Goal: Transaction & Acquisition: Purchase product/service

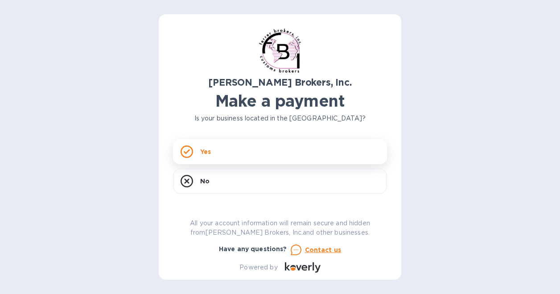
click at [227, 152] on div "Yes" at bounding box center [280, 151] width 214 height 25
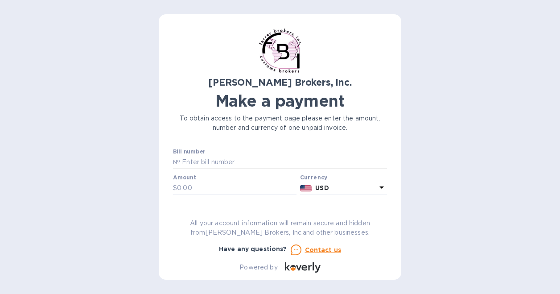
click at [246, 163] on input "text" at bounding box center [283, 162] width 207 height 13
type input "297704A"
click at [224, 188] on input "text" at bounding box center [237, 188] width 120 height 13
type input "60.00"
click at [377, 188] on icon at bounding box center [381, 187] width 11 height 11
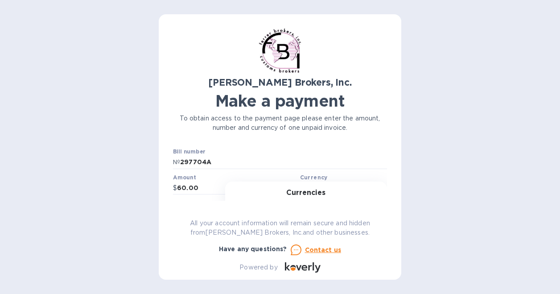
click at [377, 189] on div "Currencies" at bounding box center [306, 208] width 162 height 38
click at [328, 187] on div "Currencies Popular currencies EUR Euro GBP British Pound USD United States Doll…" at bounding box center [306, 256] width 162 height 149
click at [321, 190] on h3 "Currencies" at bounding box center [305, 193] width 39 height 8
click at [318, 188] on div "Currencies Popular currencies EUR Euro GBP British Pound USD United States Doll…" at bounding box center [306, 256] width 162 height 149
click at [322, 176] on b "Currency" at bounding box center [314, 177] width 28 height 7
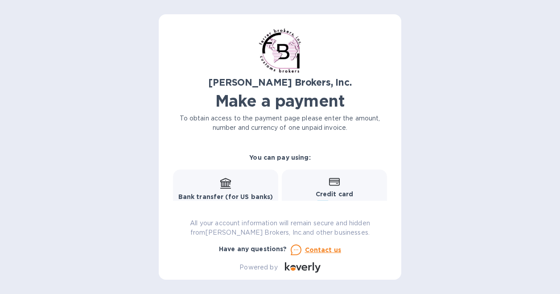
scroll to position [106, 0]
click at [249, 185] on div "Bank transfer (for US banks) Free" at bounding box center [225, 196] width 95 height 33
drag, startPoint x: 249, startPoint y: 185, endPoint x: 250, endPoint y: 179, distance: 5.5
click at [250, 179] on div "Bank transfer (for US banks) Free" at bounding box center [225, 197] width 105 height 50
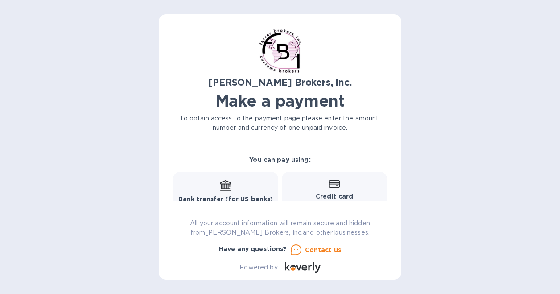
drag, startPoint x: 251, startPoint y: 179, endPoint x: 252, endPoint y: 183, distance: 4.5
click at [252, 183] on div "Bank transfer (for US banks) Free" at bounding box center [225, 197] width 105 height 50
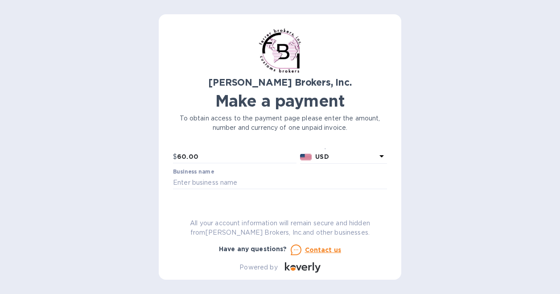
scroll to position [45, 0]
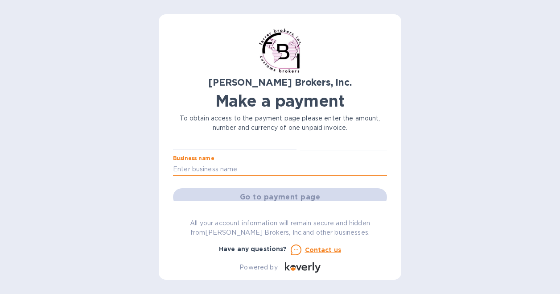
click at [242, 167] on input "text" at bounding box center [280, 168] width 214 height 13
type input "[PERSON_NAME] Inc."
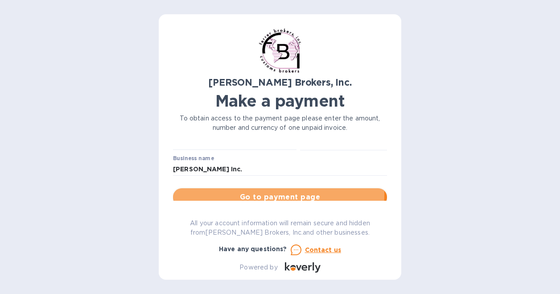
click at [247, 194] on span "Go to payment page" at bounding box center [280, 197] width 200 height 11
